Goal: Information Seeking & Learning: Learn about a topic

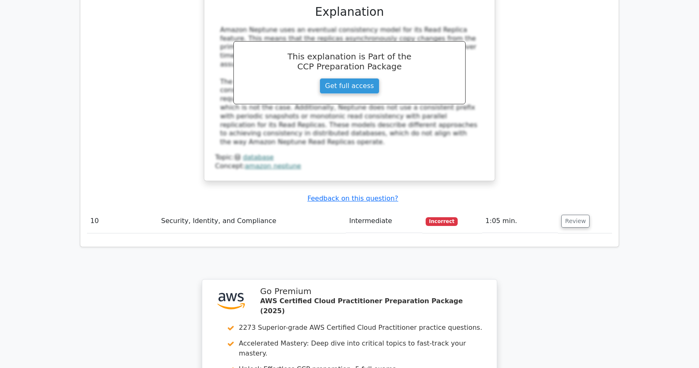
scroll to position [2395, 0]
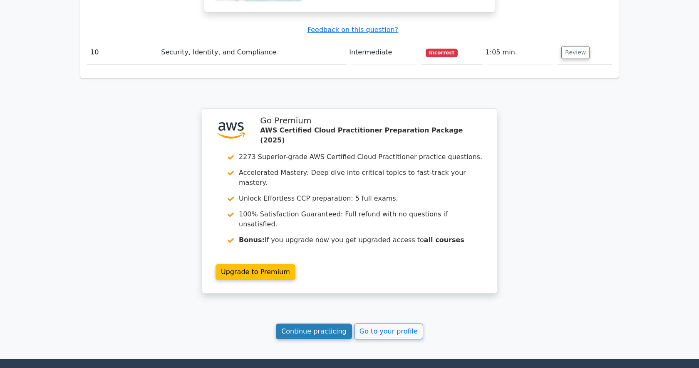
click at [323, 324] on link "Continue practicing" at bounding box center [314, 332] width 76 height 16
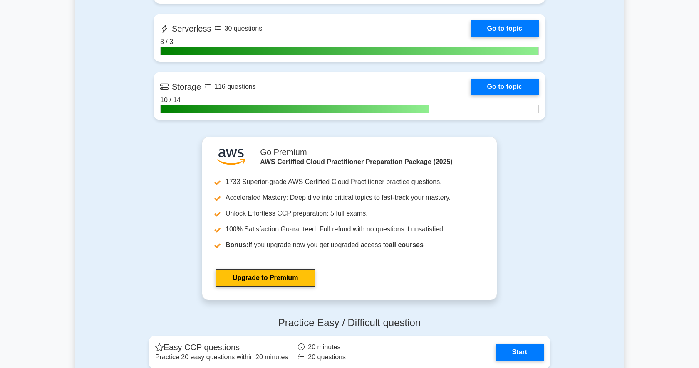
scroll to position [1479, 0]
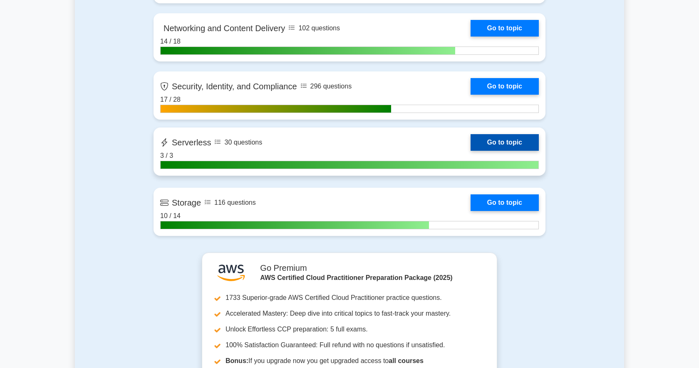
click at [470, 142] on link "Go to topic" at bounding box center [504, 142] width 68 height 17
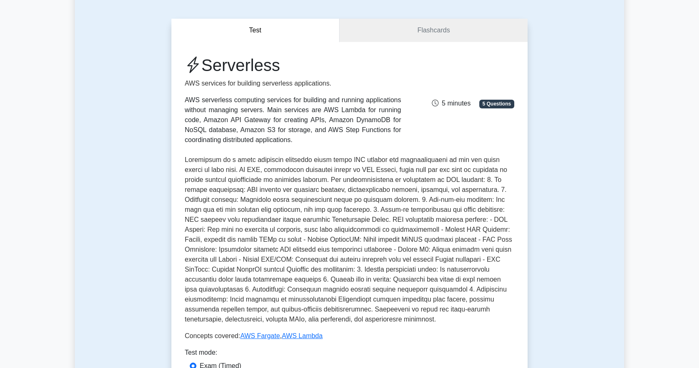
scroll to position [306, 0]
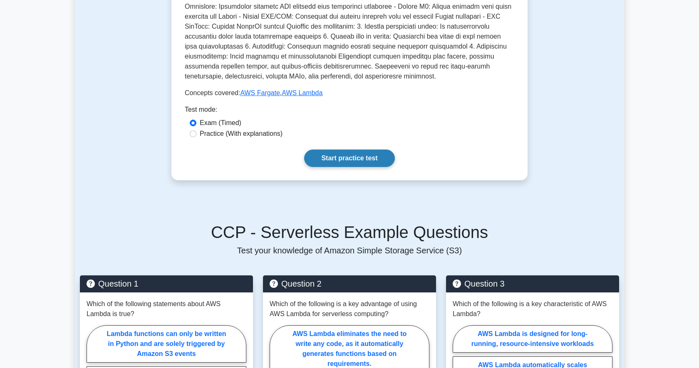
click at [329, 152] on link "Start practice test" at bounding box center [349, 158] width 90 height 17
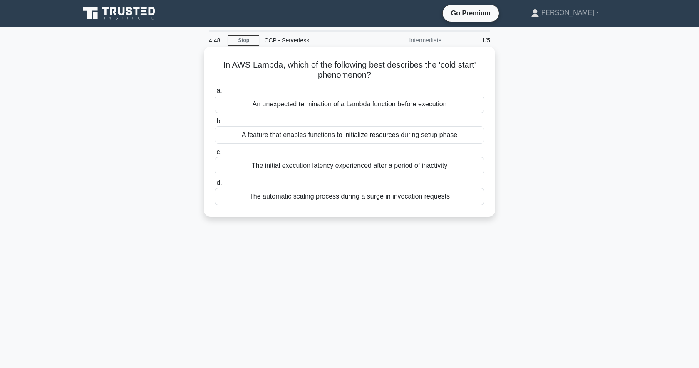
drag, startPoint x: 387, startPoint y: 81, endPoint x: 217, endPoint y: 66, distance: 171.2
click at [217, 66] on div "In AWS Lambda, which of the following best describes the 'cold start' phenomeno…" at bounding box center [349, 132] width 284 height 164
copy h5 "In AWS Lambda, which of the following best describes the 'cold start' phenomeno…"
drag, startPoint x: 487, startPoint y: 211, endPoint x: 219, endPoint y: 60, distance: 307.6
click at [219, 60] on div "In AWS Lambda, which of the following best describes the 'cold start' phenomeno…" at bounding box center [349, 132] width 284 height 164
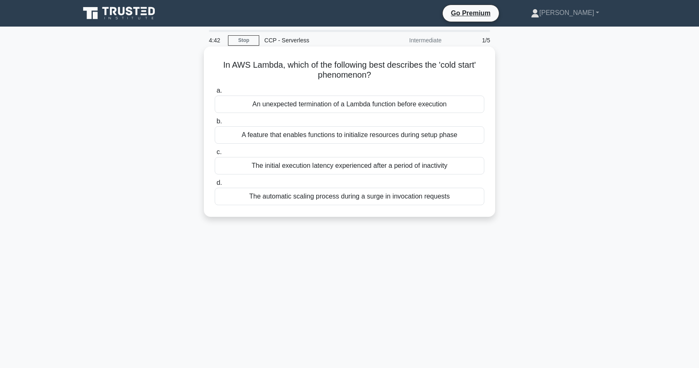
copy div "In AWS Lambda, which of the following best describes the 'cold start' phenomeno…"
click at [480, 90] on label "a. An unexpected termination of a Lambda function before execution" at bounding box center [349, 99] width 269 height 27
click at [215, 90] on input "a. An unexpected termination of a Lambda function before execution" at bounding box center [215, 90] width 0 height 5
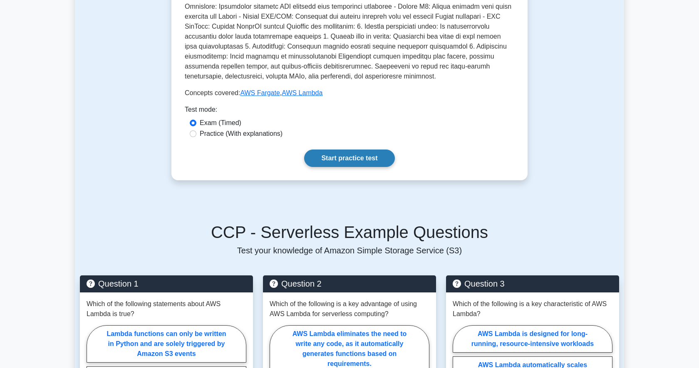
click at [347, 161] on link "Start practice test" at bounding box center [349, 158] width 90 height 17
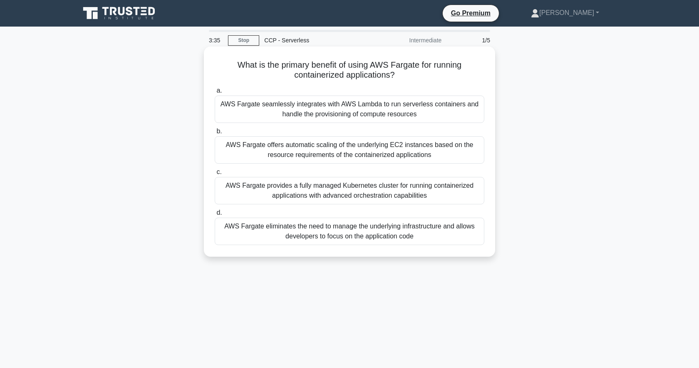
click at [391, 234] on div "AWS Fargate eliminates the need to manage the underlying infrastructure and all…" at bounding box center [349, 231] width 269 height 27
click at [215, 216] on input "d. AWS Fargate eliminates the need to manage the underlying infrastructure and …" at bounding box center [215, 212] width 0 height 5
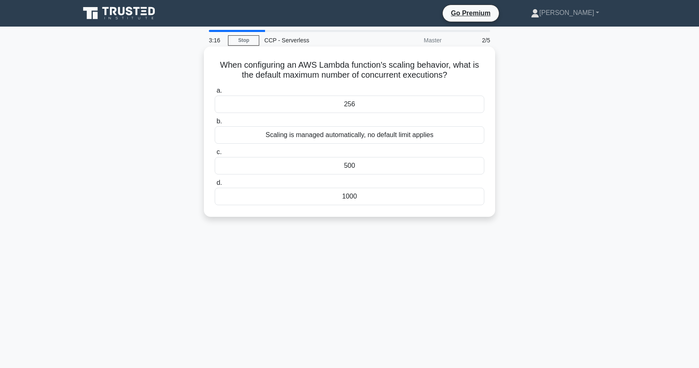
click at [441, 139] on div "Scaling is managed automatically, no default limit applies" at bounding box center [349, 134] width 269 height 17
click at [215, 124] on input "b. Scaling is managed automatically, no default limit applies" at bounding box center [215, 121] width 0 height 5
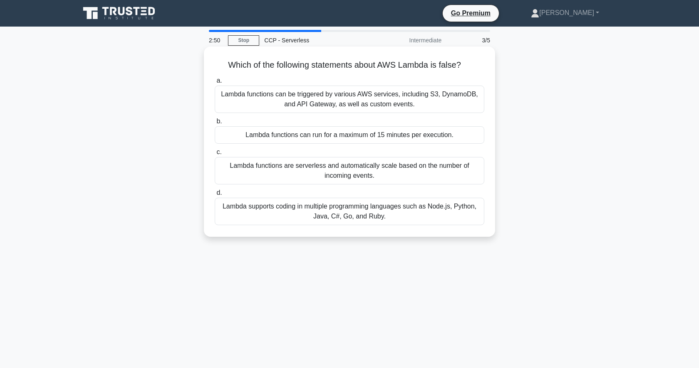
click at [393, 140] on div "Lambda functions can run for a maximum of 15 minutes per execution." at bounding box center [349, 134] width 269 height 17
click at [215, 124] on input "b. Lambda functions can run for a maximum of 15 minutes per execution." at bounding box center [215, 121] width 0 height 5
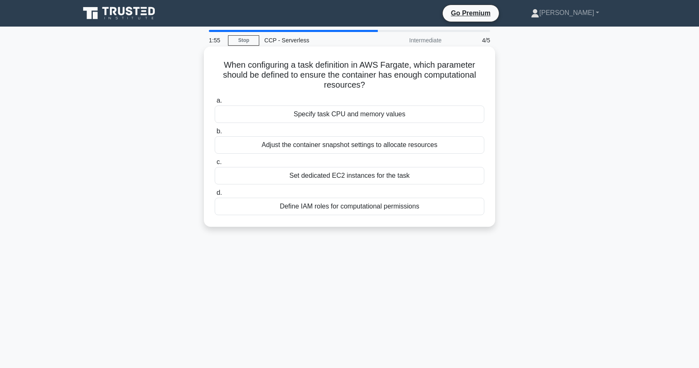
click at [404, 142] on div "Adjust the container snapshot settings to allocate resources" at bounding box center [349, 144] width 269 height 17
click at [215, 134] on input "b. Adjust the container snapshot settings to allocate resources" at bounding box center [215, 131] width 0 height 5
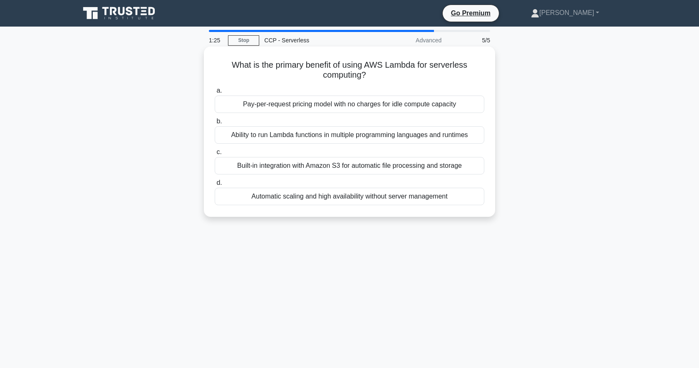
click at [411, 136] on div "Ability to run Lambda functions in multiple programming languages and runtimes" at bounding box center [349, 134] width 269 height 17
click at [215, 124] on input "b. Ability to run Lambda functions in multiple programming languages and runtim…" at bounding box center [215, 121] width 0 height 5
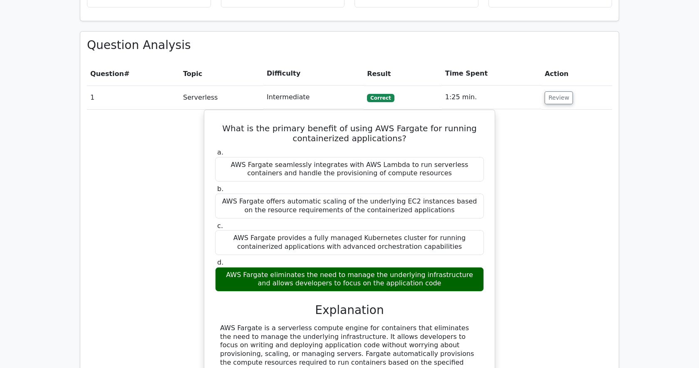
scroll to position [761, 0]
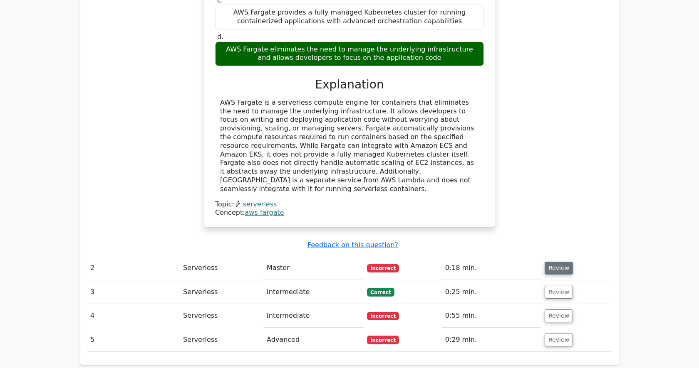
click at [558, 262] on button "Review" at bounding box center [558, 268] width 28 height 13
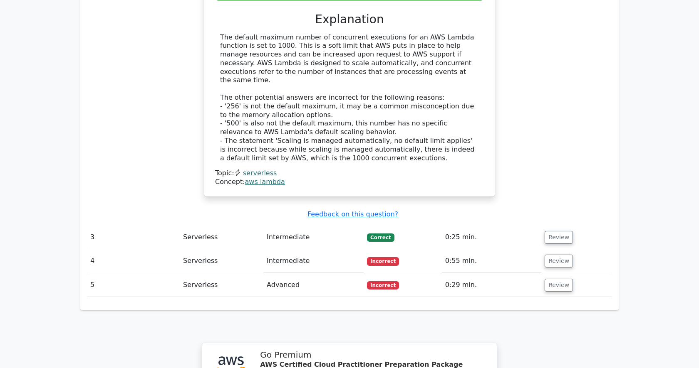
scroll to position [1449, 0]
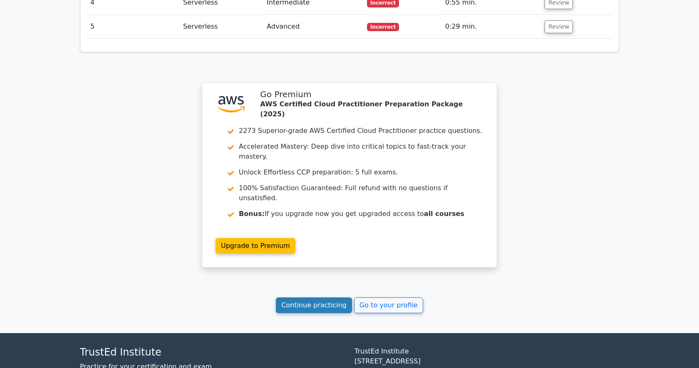
click at [318, 298] on link "Continue practicing" at bounding box center [314, 306] width 76 height 16
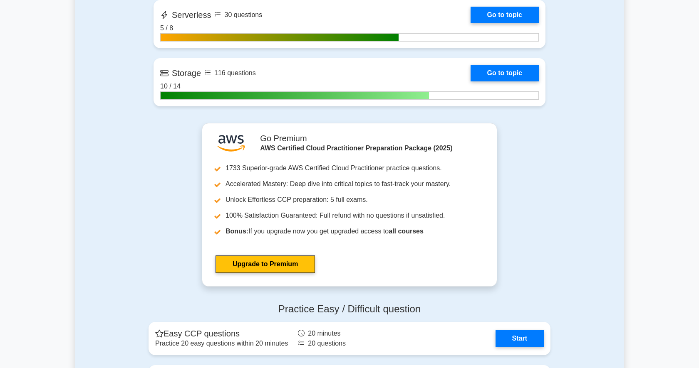
scroll to position [1534, 0]
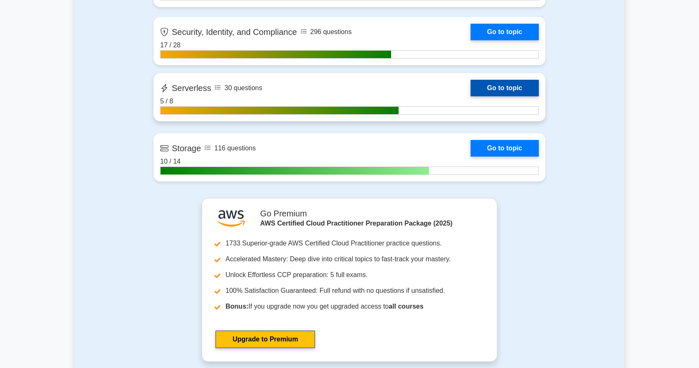
click at [503, 86] on link "Go to topic" at bounding box center [504, 88] width 68 height 17
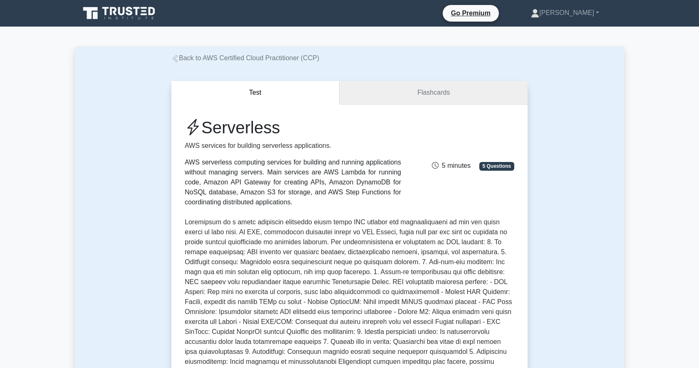
click at [448, 87] on link "Flashcards" at bounding box center [433, 93] width 188 height 24
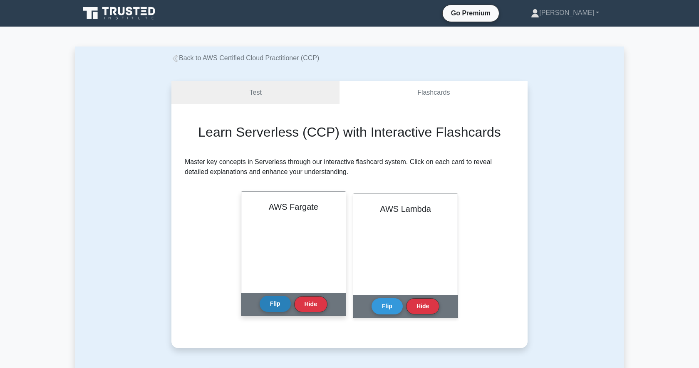
click at [282, 306] on button "Flip" at bounding box center [275, 304] width 31 height 16
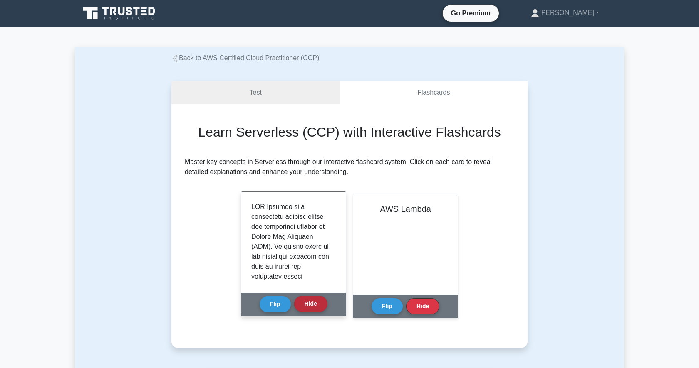
click at [303, 305] on button "Hide" at bounding box center [310, 304] width 33 height 16
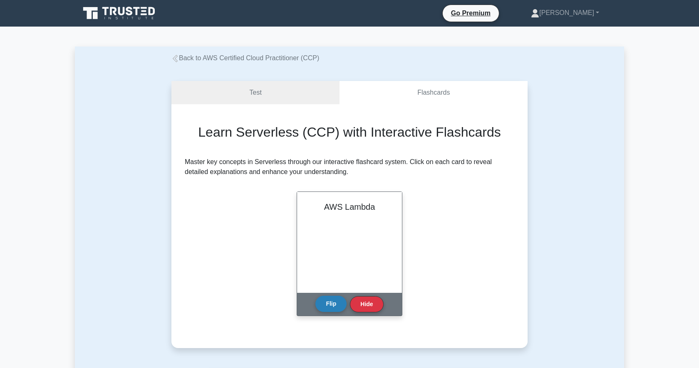
click at [331, 307] on button "Flip" at bounding box center [330, 304] width 31 height 16
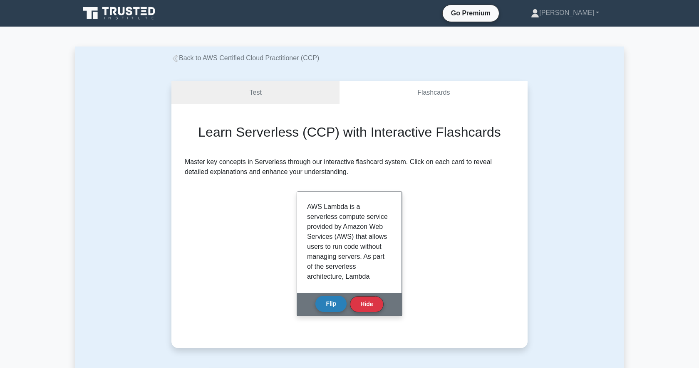
click at [331, 307] on button "Flip" at bounding box center [330, 304] width 31 height 16
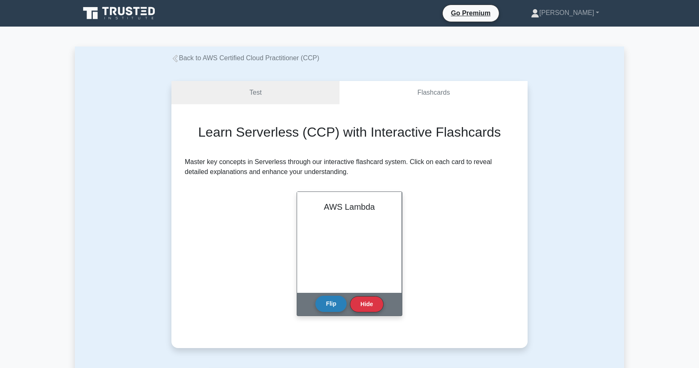
click at [331, 307] on button "Flip" at bounding box center [330, 304] width 31 height 16
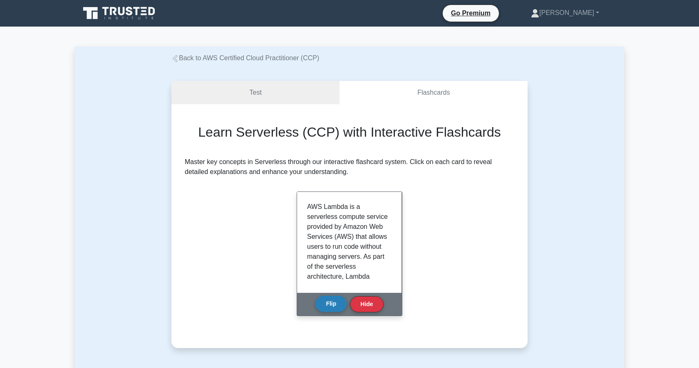
click at [331, 307] on button "Flip" at bounding box center [330, 304] width 31 height 16
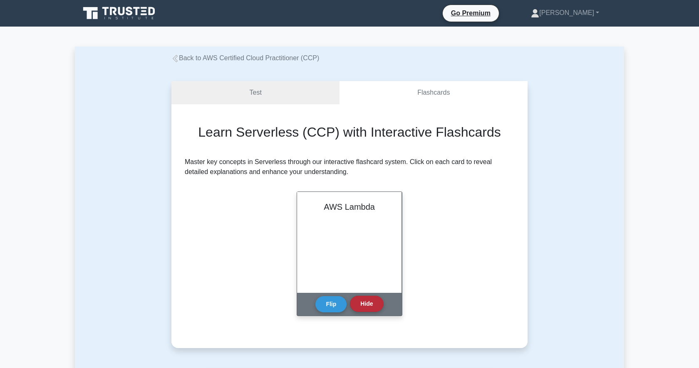
click at [365, 309] on button "Hide" at bounding box center [366, 304] width 33 height 16
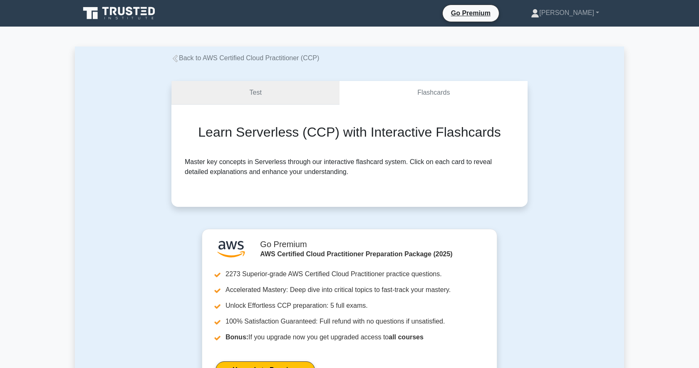
click at [256, 96] on link "Test" at bounding box center [255, 93] width 168 height 24
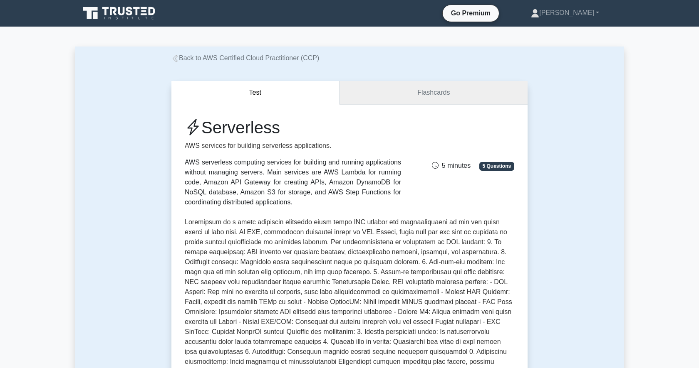
click at [428, 89] on link "Flashcards" at bounding box center [433, 93] width 188 height 24
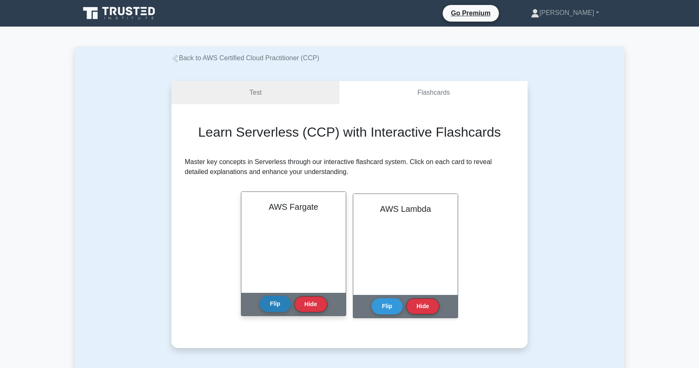
click at [270, 301] on button "Flip" at bounding box center [275, 304] width 31 height 16
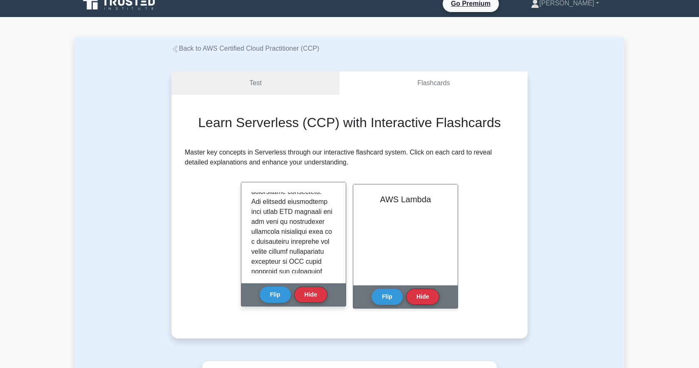
scroll to position [19, 0]
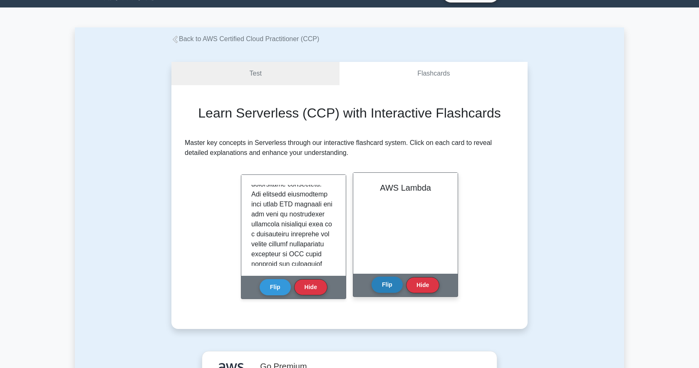
click at [382, 293] on button "Flip" at bounding box center [386, 285] width 31 height 16
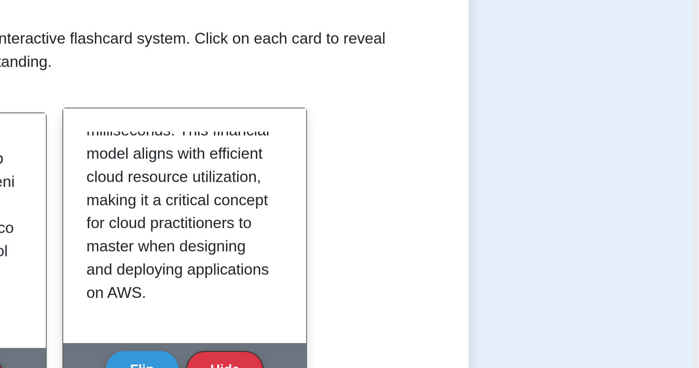
scroll to position [850, 0]
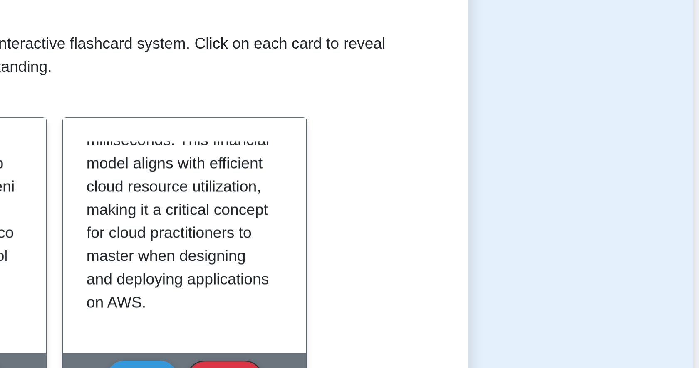
click at [550, 174] on div "Test Flashcards Learn Serverless (CCP) with Interactive Flashcards Master key c…" at bounding box center [349, 197] width 549 height 307
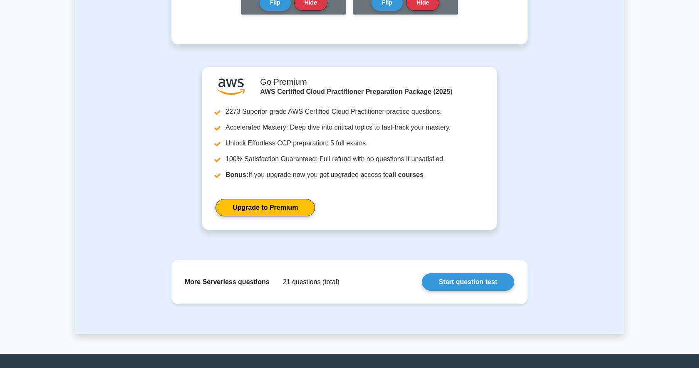
scroll to position [297, 0]
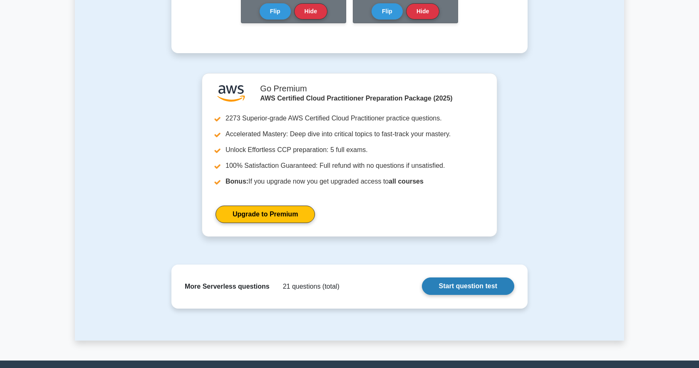
click at [480, 284] on link "Start question test" at bounding box center [468, 286] width 92 height 17
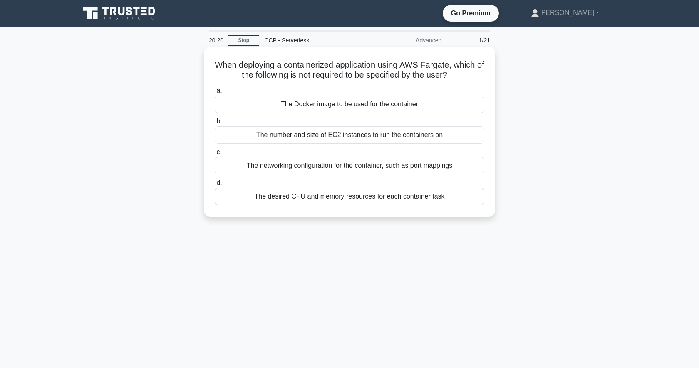
click at [315, 200] on div "The desired CPU and memory resources for each container task" at bounding box center [349, 196] width 269 height 17
click at [215, 186] on input "d. The desired CPU and memory resources for each container task" at bounding box center [215, 182] width 0 height 5
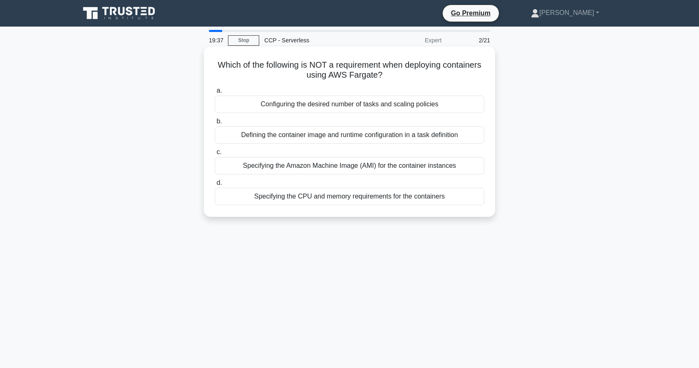
drag, startPoint x: 488, startPoint y: 205, endPoint x: 218, endPoint y: 64, distance: 305.1
click at [218, 64] on div "Which of the following is NOT a requirement when deploying containers using AWS…" at bounding box center [349, 132] width 284 height 164
copy div "Which of the following is NOT a requirement when deploying containers using AWS…"
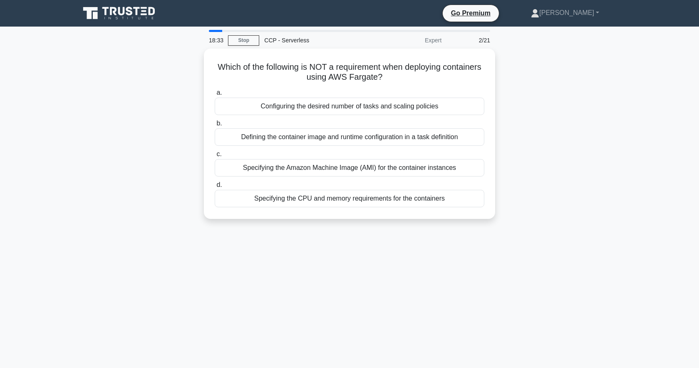
click at [569, 147] on div "Which of the following is NOT a requirement when deploying containers using AWS…" at bounding box center [349, 139] width 549 height 180
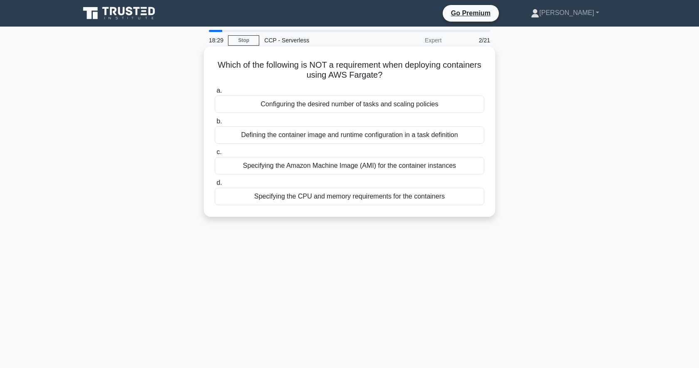
click at [423, 163] on div "Specifying the Amazon Machine Image (AMI) for the container instances" at bounding box center [349, 165] width 269 height 17
click at [215, 155] on input "c. Specifying the Amazon Machine Image (AMI) for the container instances" at bounding box center [215, 152] width 0 height 5
